Goal: Obtain resource: Download file/media

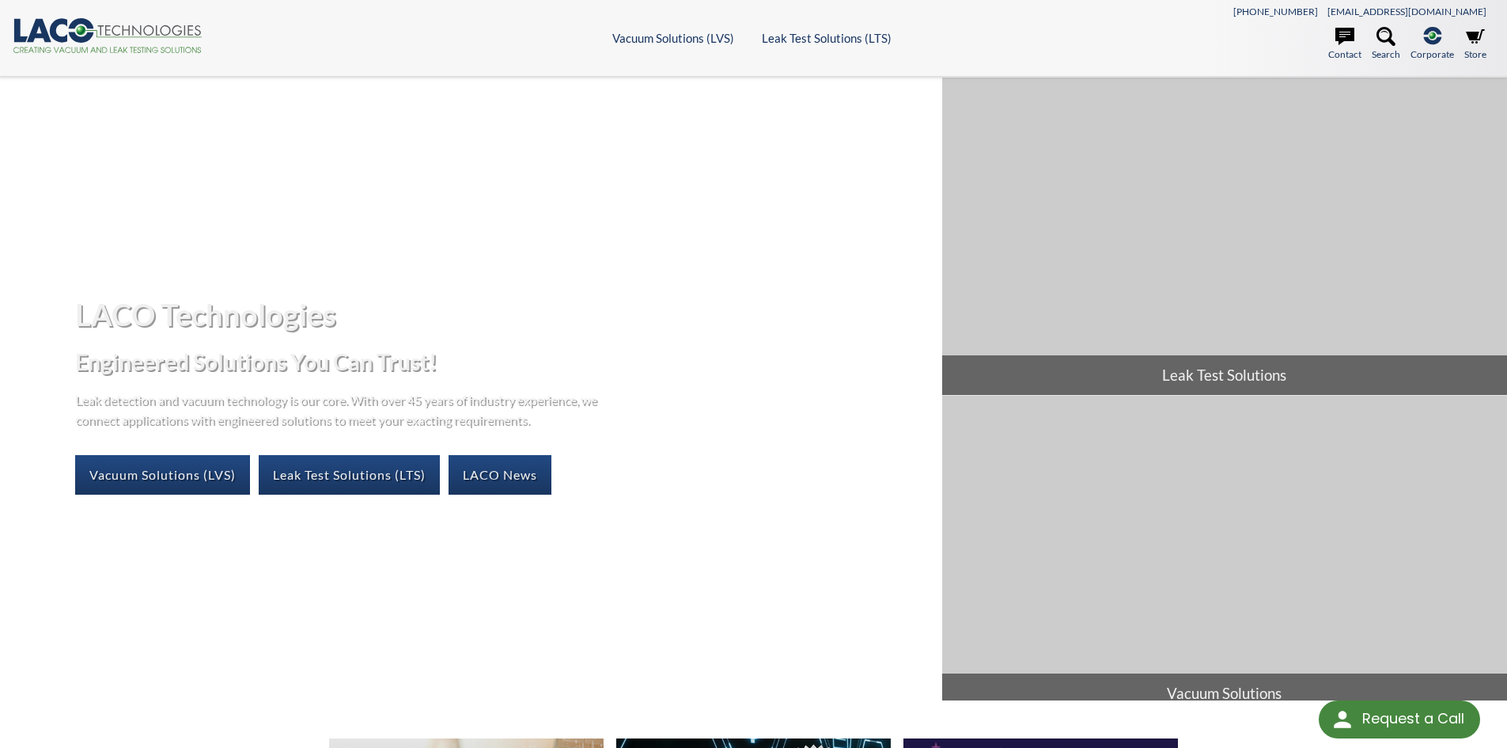
select select "Language Translate Widget"
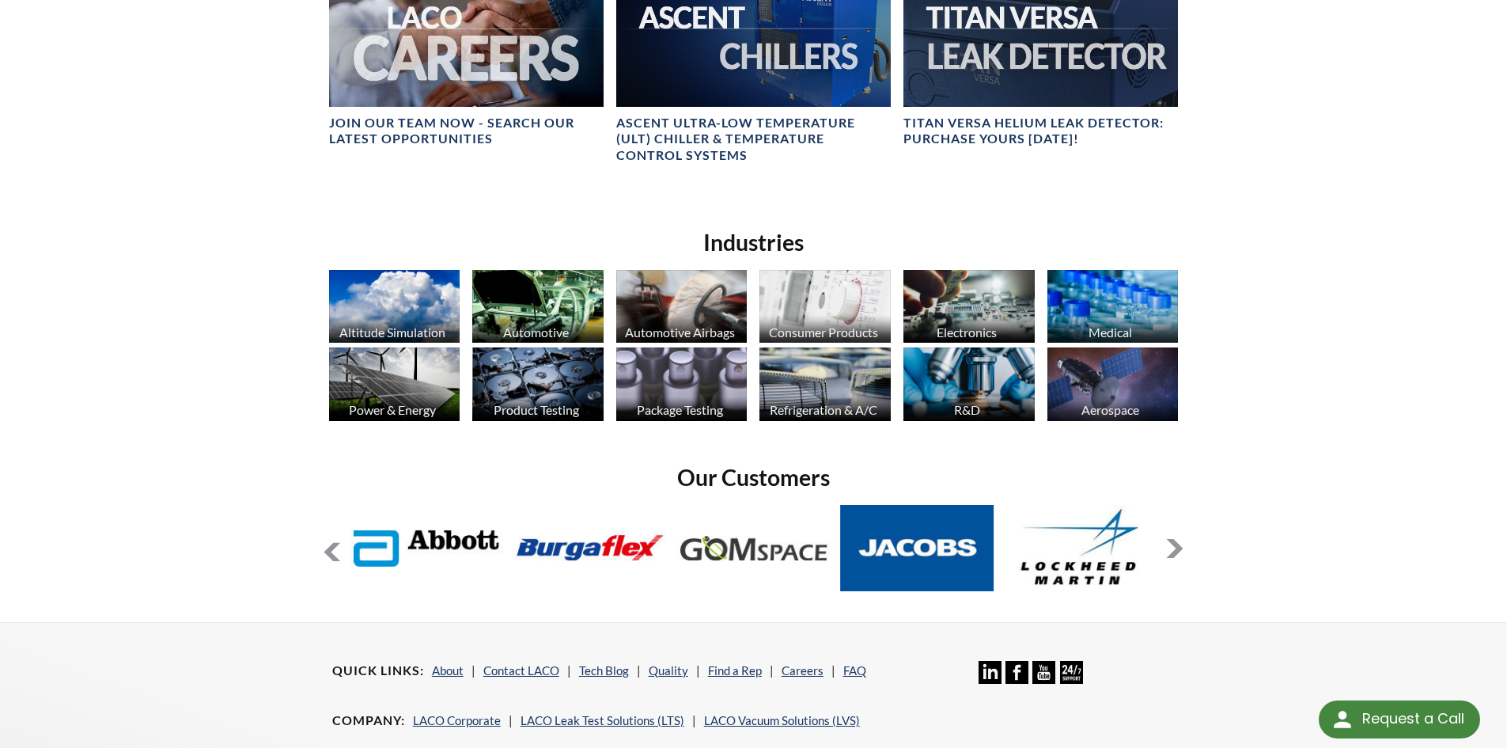
scroll to position [1028, 0]
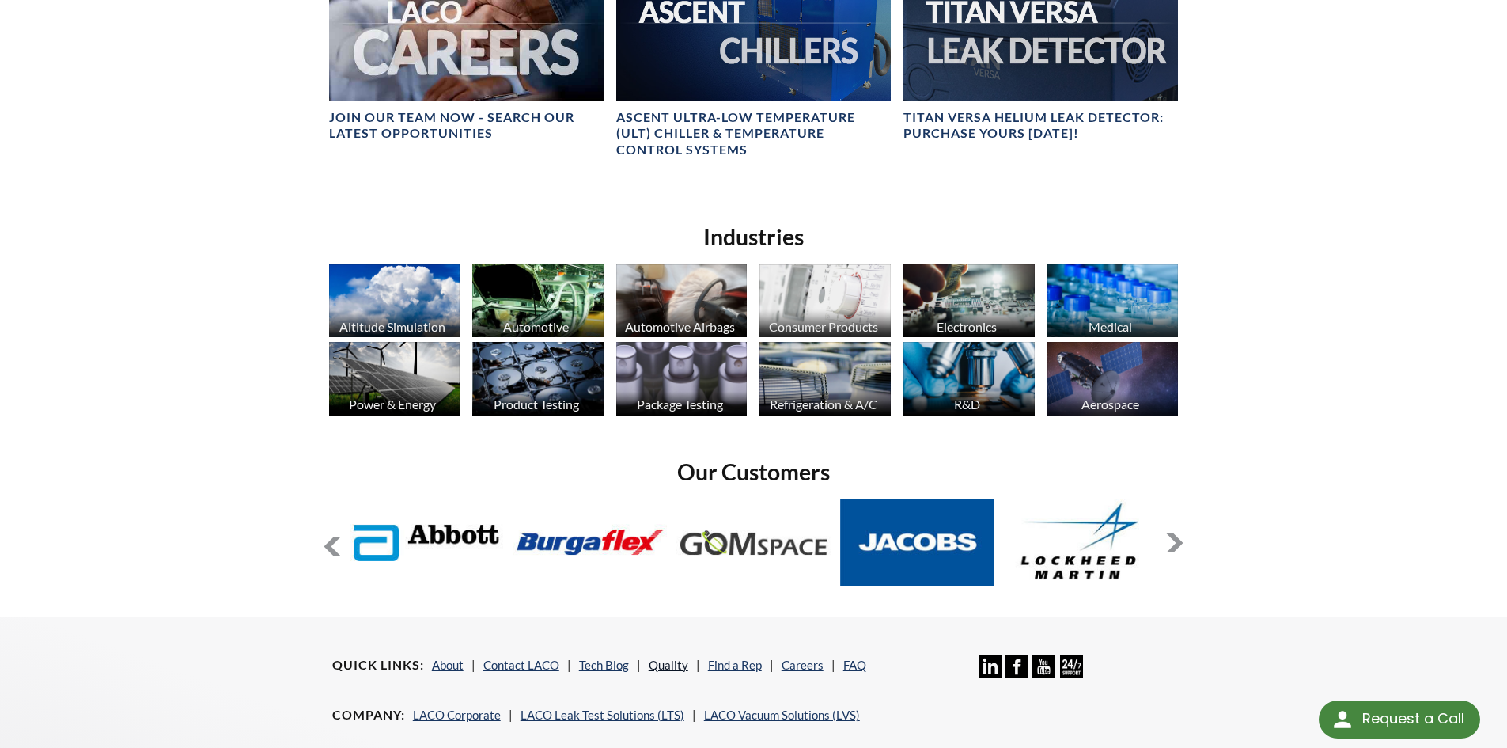
click at [666, 665] on link "Quality" at bounding box center [669, 664] width 40 height 14
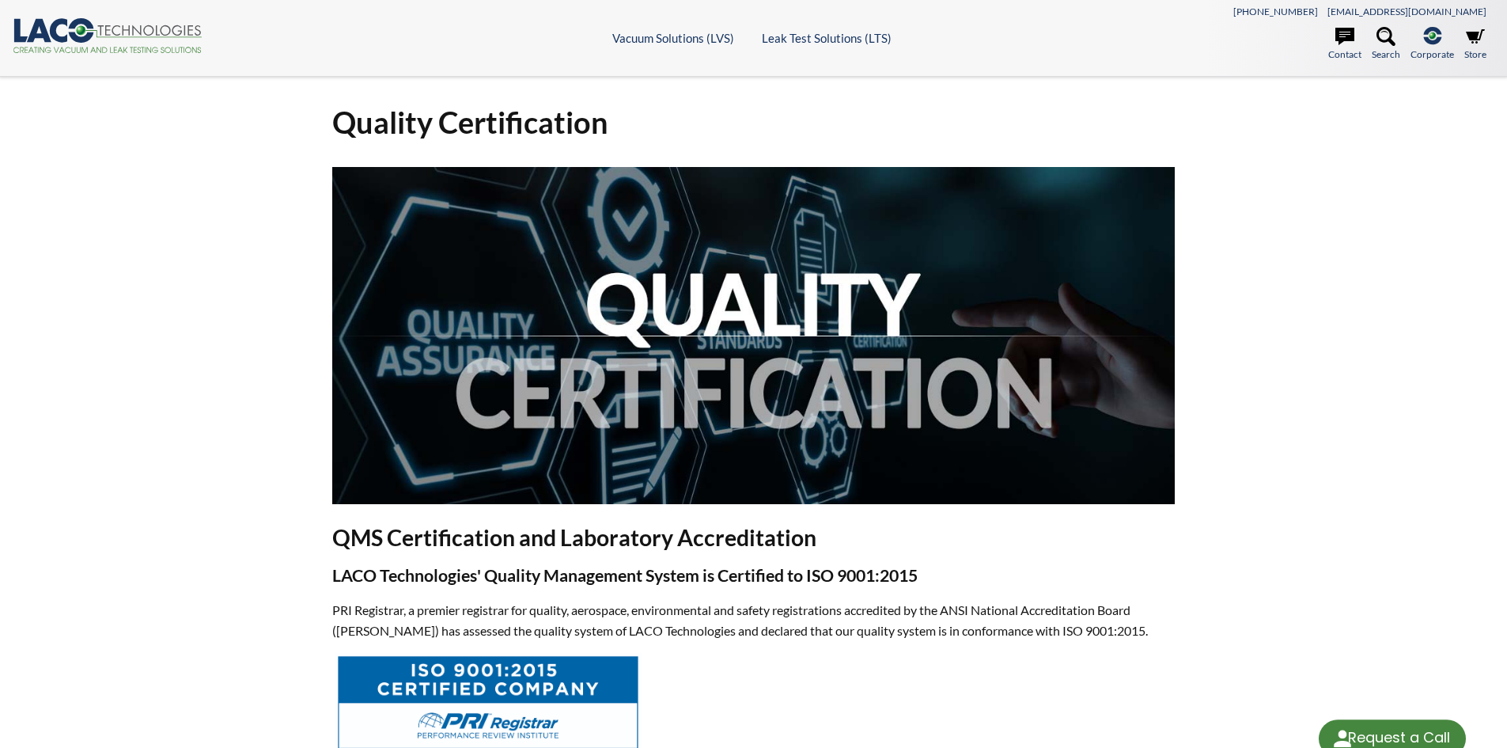
select select "Language Translate Widget"
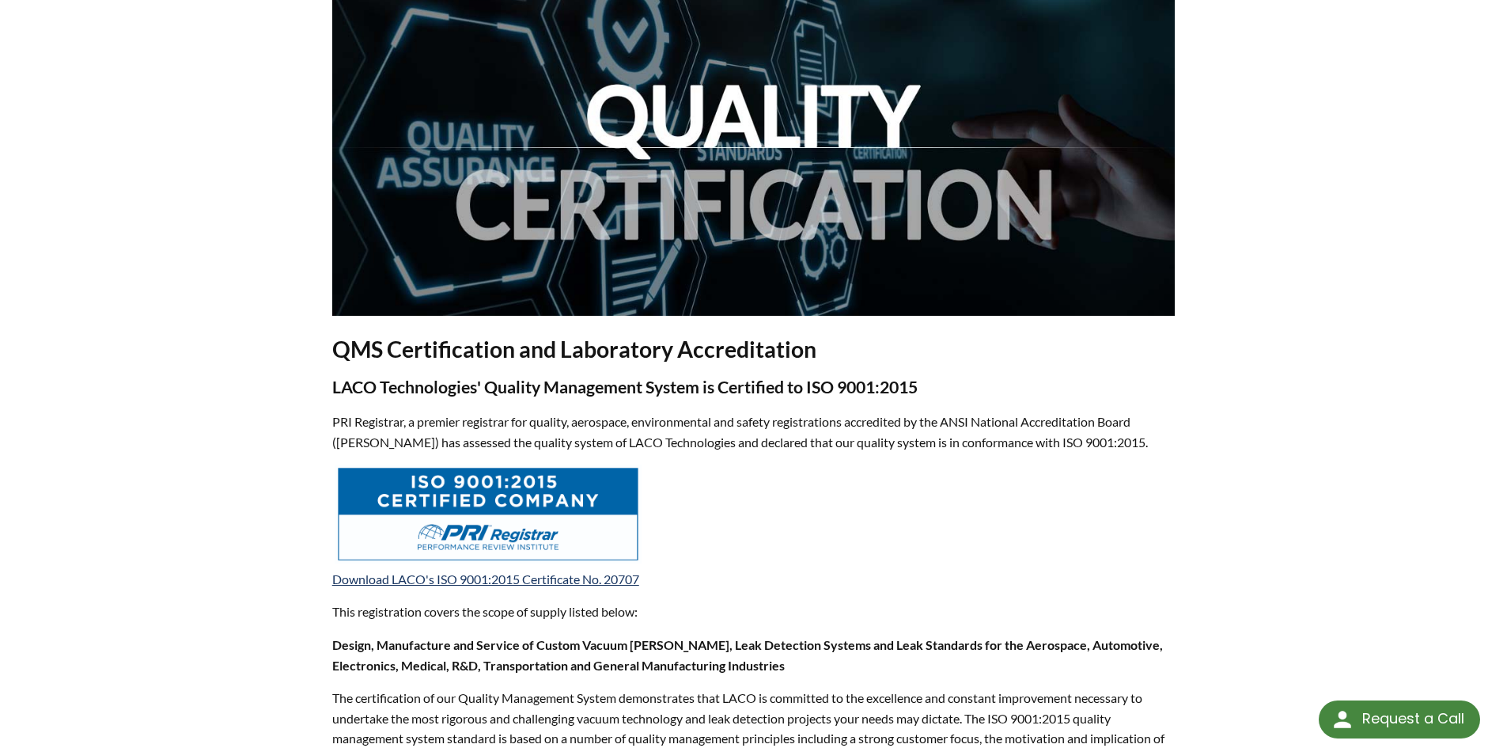
scroll to position [237, 0]
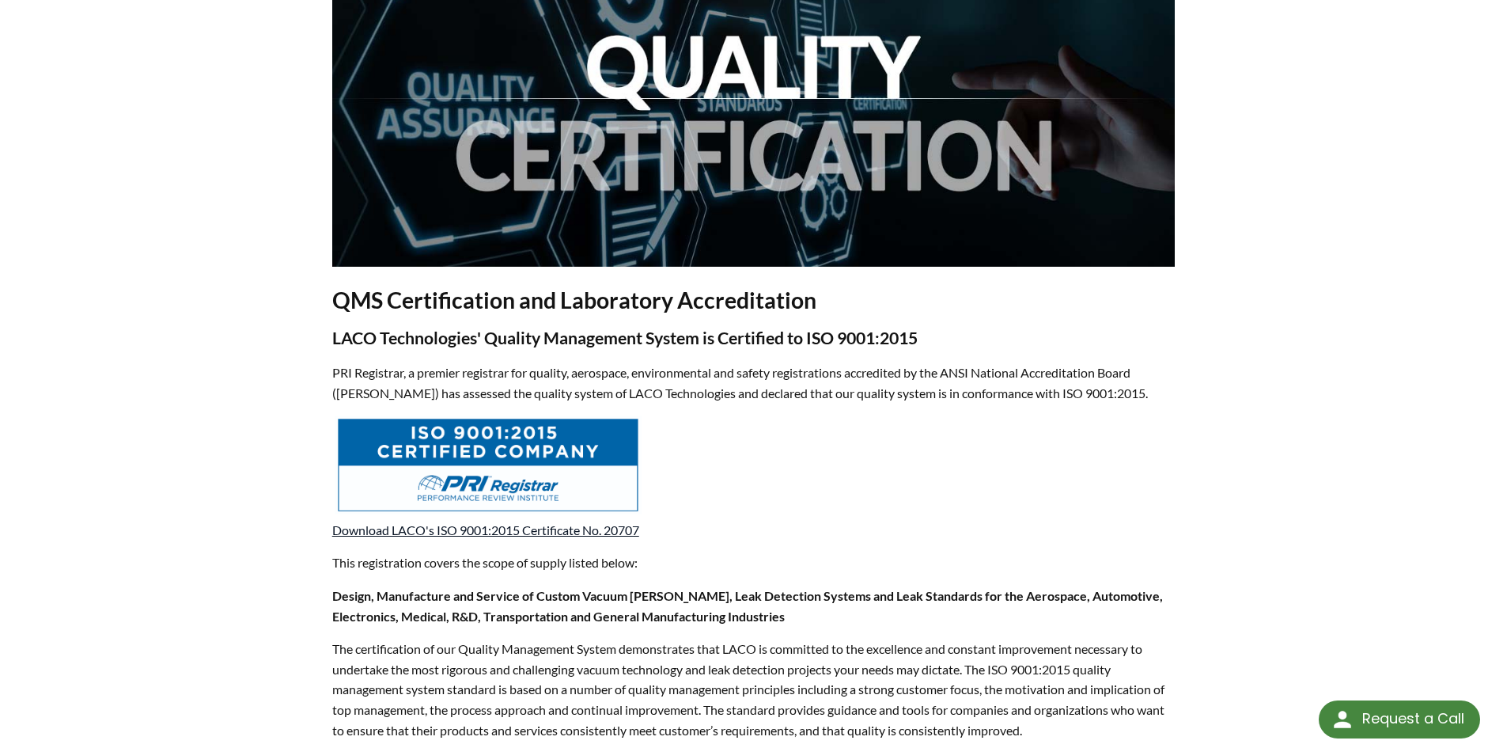
click at [495, 530] on link "Download LACO's ISO 9001:2015 Certificate No. 20707" at bounding box center [485, 529] width 307 height 15
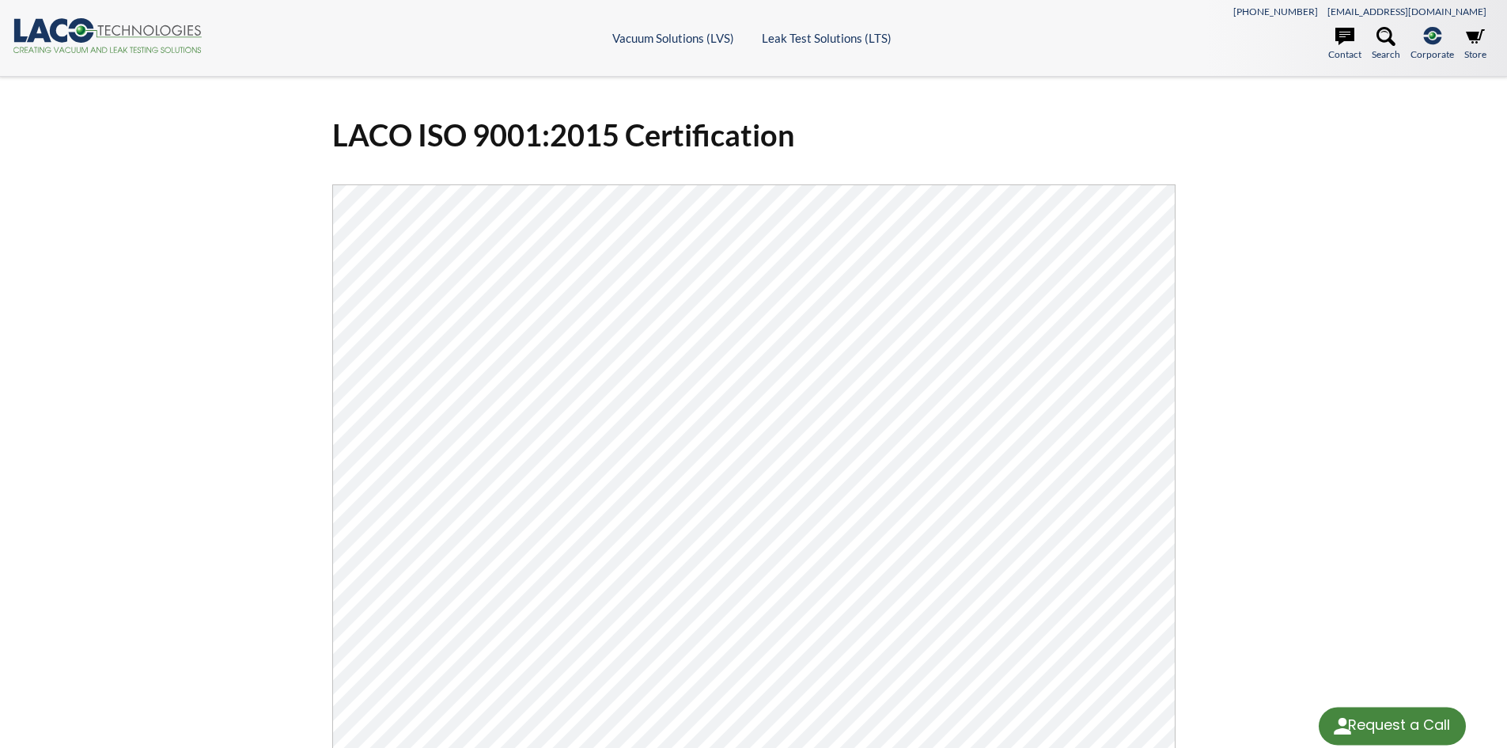
select select "Language Translate Widget"
